Goal: Task Accomplishment & Management: Use online tool/utility

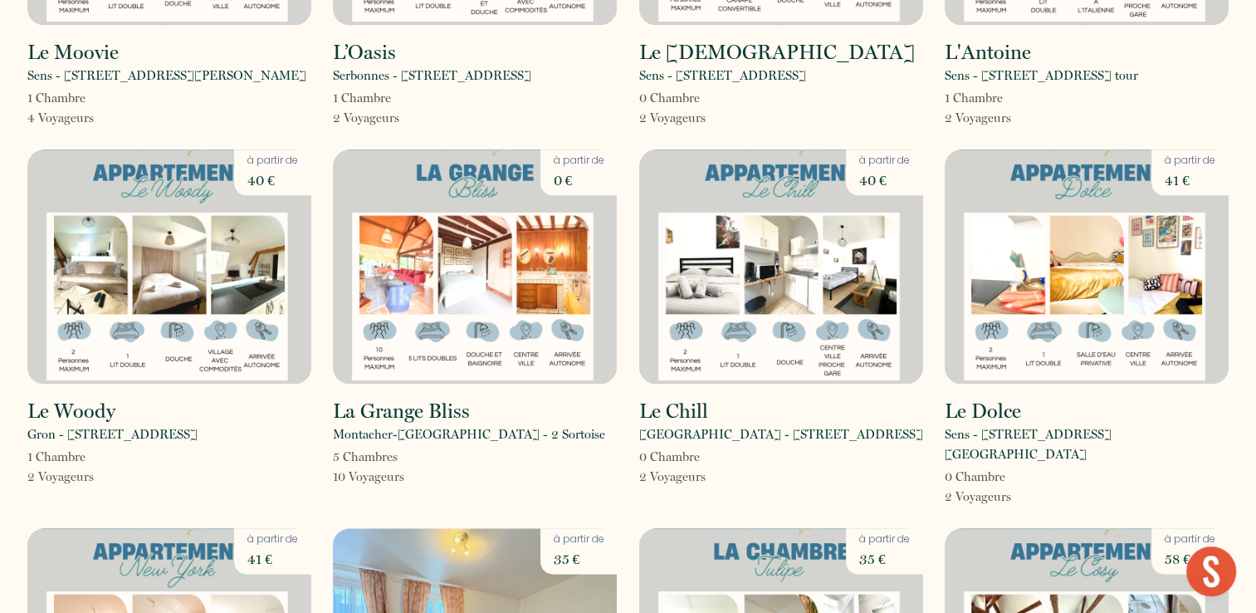
scroll to position [1794, 0]
